Goal: Information Seeking & Learning: Find specific fact

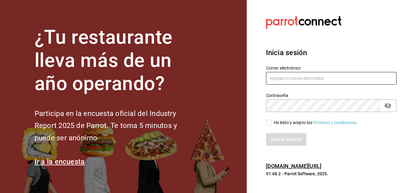
type input "[EMAIL_ADDRESS][DOMAIN_NAME]"
click at [268, 121] on input "He leído y acepto los Términos y condiciones." at bounding box center [268, 122] width 5 height 5
checkbox input "true"
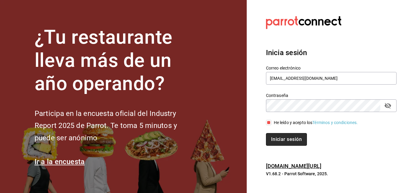
click at [286, 138] on button "Iniciar sesión" at bounding box center [286, 139] width 41 height 13
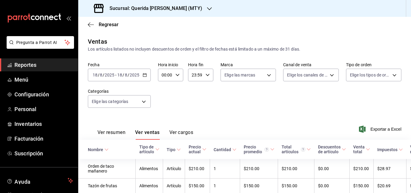
click at [131, 77] on input "2025" at bounding box center [134, 74] width 10 height 5
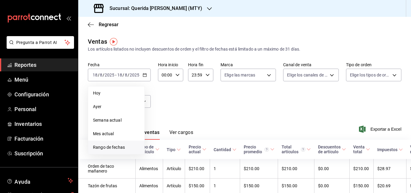
click at [110, 149] on span "Rango de fechas" at bounding box center [116, 147] width 47 height 6
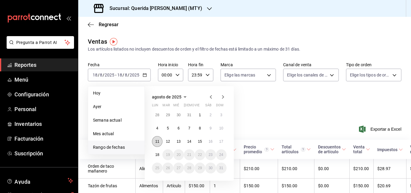
click at [160, 142] on button "11" at bounding box center [157, 141] width 11 height 11
click at [223, 141] on button "17" at bounding box center [221, 141] width 11 height 11
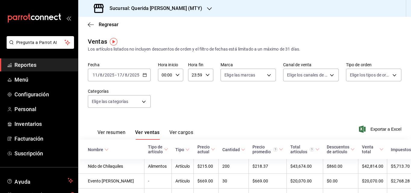
click at [115, 132] on button "Ver resumen" at bounding box center [111, 134] width 28 height 10
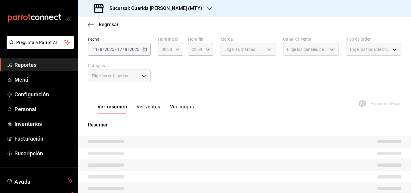
scroll to position [36, 0]
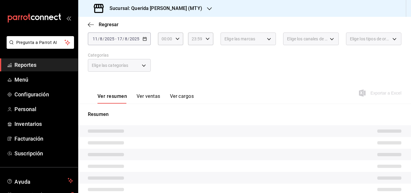
click at [26, 62] on span "Reportes" at bounding box center [43, 65] width 59 height 8
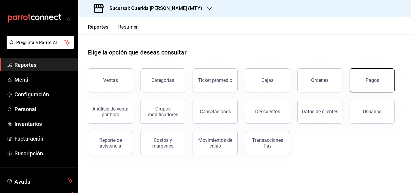
click at [362, 86] on button "Pagos" at bounding box center [371, 80] width 45 height 24
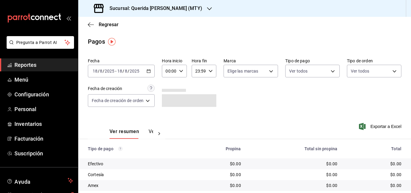
click at [148, 71] on icon "button" at bounding box center [148, 71] width 4 height 4
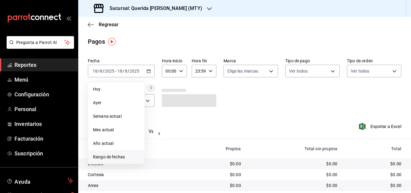
click at [117, 156] on span "Rango de fechas" at bounding box center [116, 157] width 47 height 6
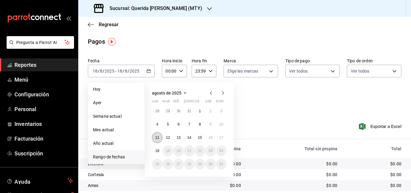
click at [155, 135] on button "11" at bounding box center [157, 137] width 11 height 11
click at [221, 135] on button "17" at bounding box center [221, 137] width 11 height 11
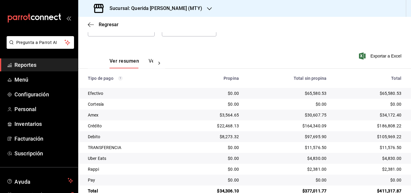
scroll to position [84, 0]
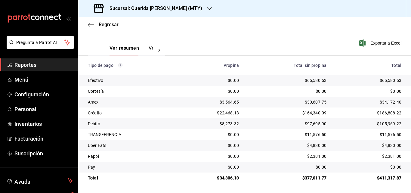
click at [380, 79] on div "$65,580.53" at bounding box center [368, 80] width 65 height 6
copy div "65,580.53"
click at [386, 102] on div "$34,172.40" at bounding box center [368, 102] width 65 height 6
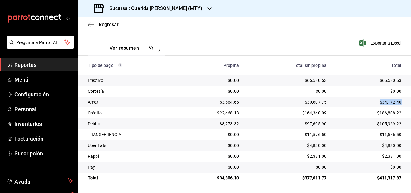
click at [386, 102] on div "$34,172.40" at bounding box center [368, 102] width 65 height 6
copy div "$34,172.40"
drag, startPoint x: 375, startPoint y: 113, endPoint x: 399, endPoint y: 113, distance: 24.0
click at [399, 113] on td "$186,808.22" at bounding box center [371, 112] width 80 height 11
copy div "186,808.22"
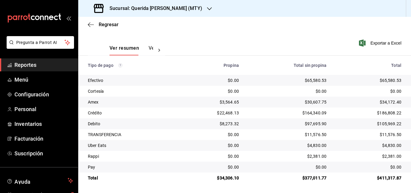
click at [386, 123] on div "$105,969.22" at bounding box center [368, 124] width 65 height 6
copy div "105,969.22"
click at [382, 133] on div "$11,576.50" at bounding box center [368, 134] width 65 height 6
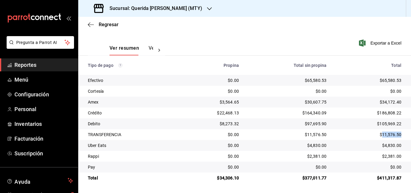
copy div "11,576.50"
click at [385, 145] on div "$4,830.00" at bounding box center [368, 145] width 65 height 6
copy div "4,830.00"
click at [385, 154] on div "$2,381.00" at bounding box center [368, 156] width 65 height 6
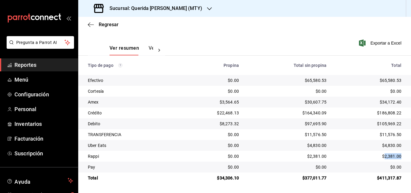
click at [385, 154] on div "$2,381.00" at bounding box center [368, 156] width 65 height 6
copy div "2,381.00"
click at [314, 33] on div "Ver resumen Ver pagos Exportar a Excel" at bounding box center [244, 47] width 332 height 32
click at [305, 18] on div "Regresar" at bounding box center [244, 24] width 332 height 15
